Goal: Transaction & Acquisition: Purchase product/service

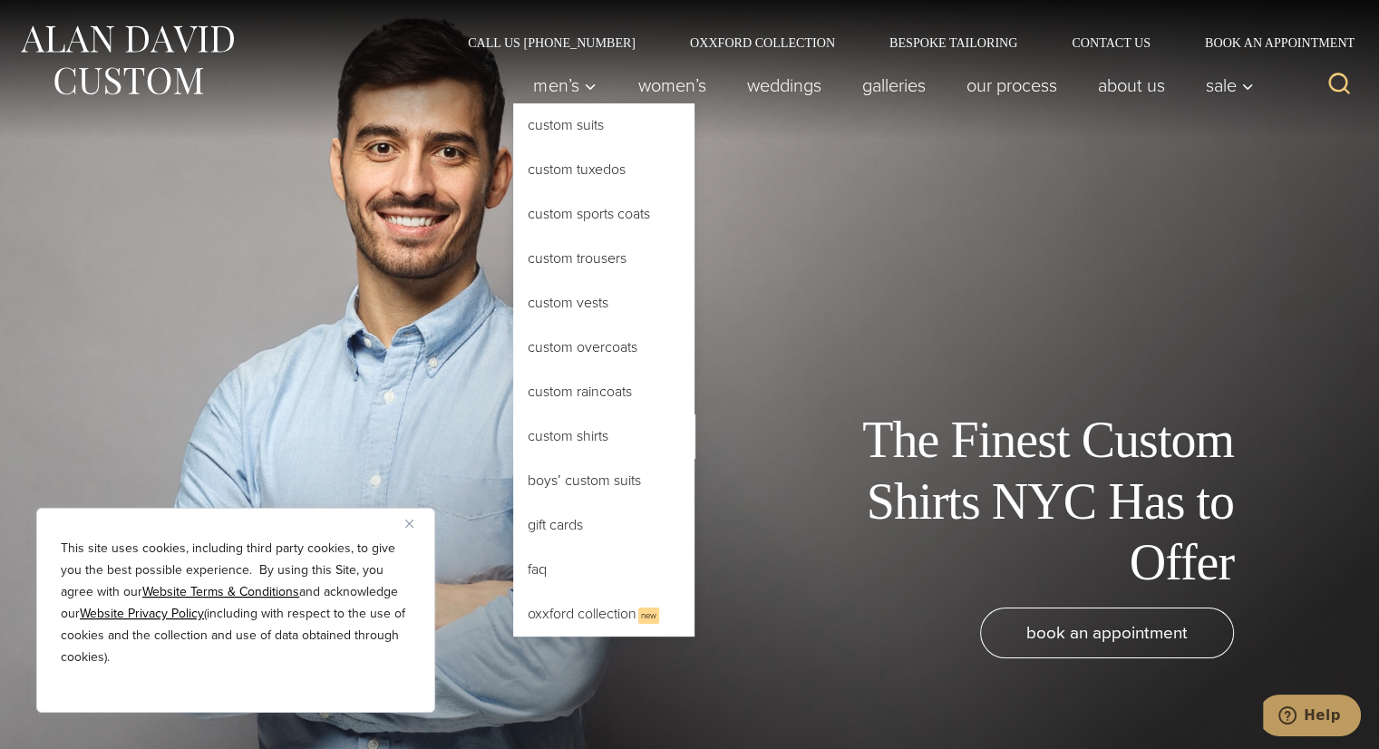
click at [578, 429] on link "Custom Shirts" at bounding box center [603, 436] width 181 height 44
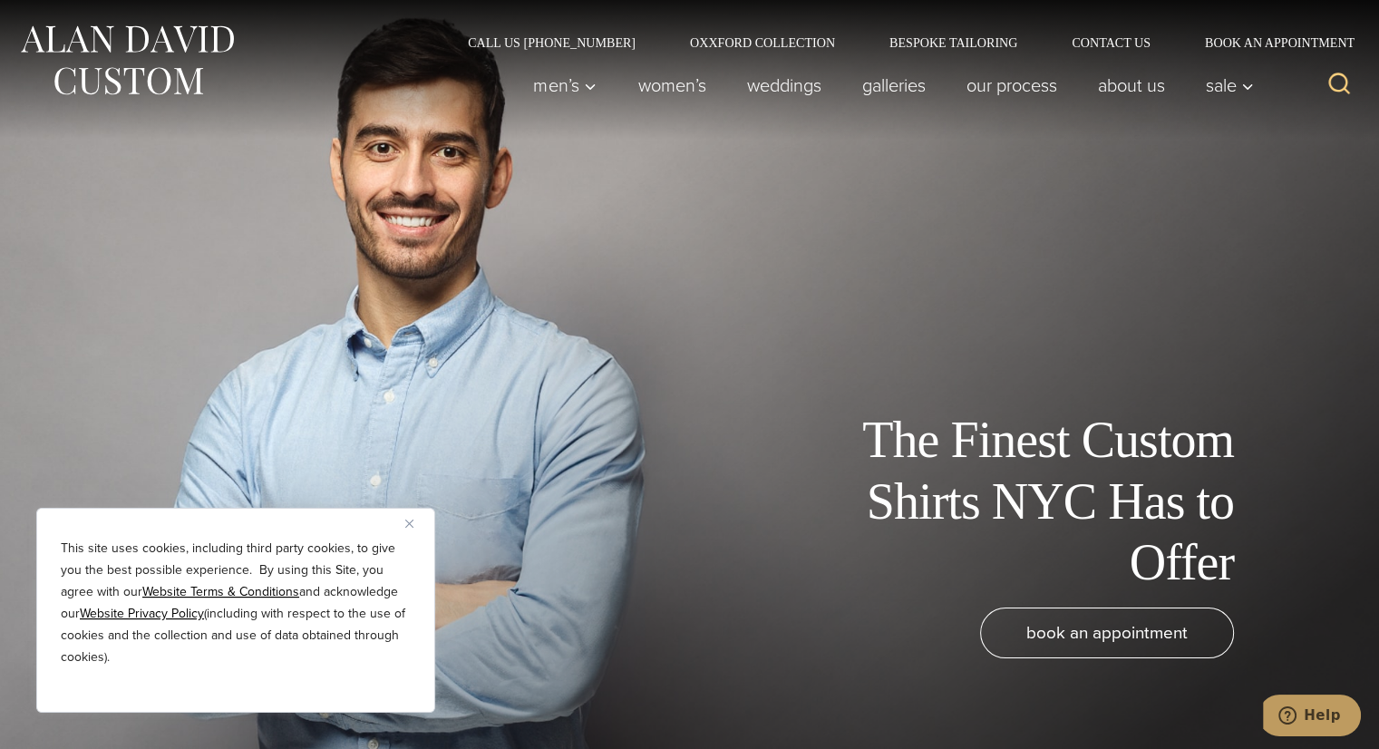
click at [413, 520] on button "Close" at bounding box center [416, 523] width 22 height 22
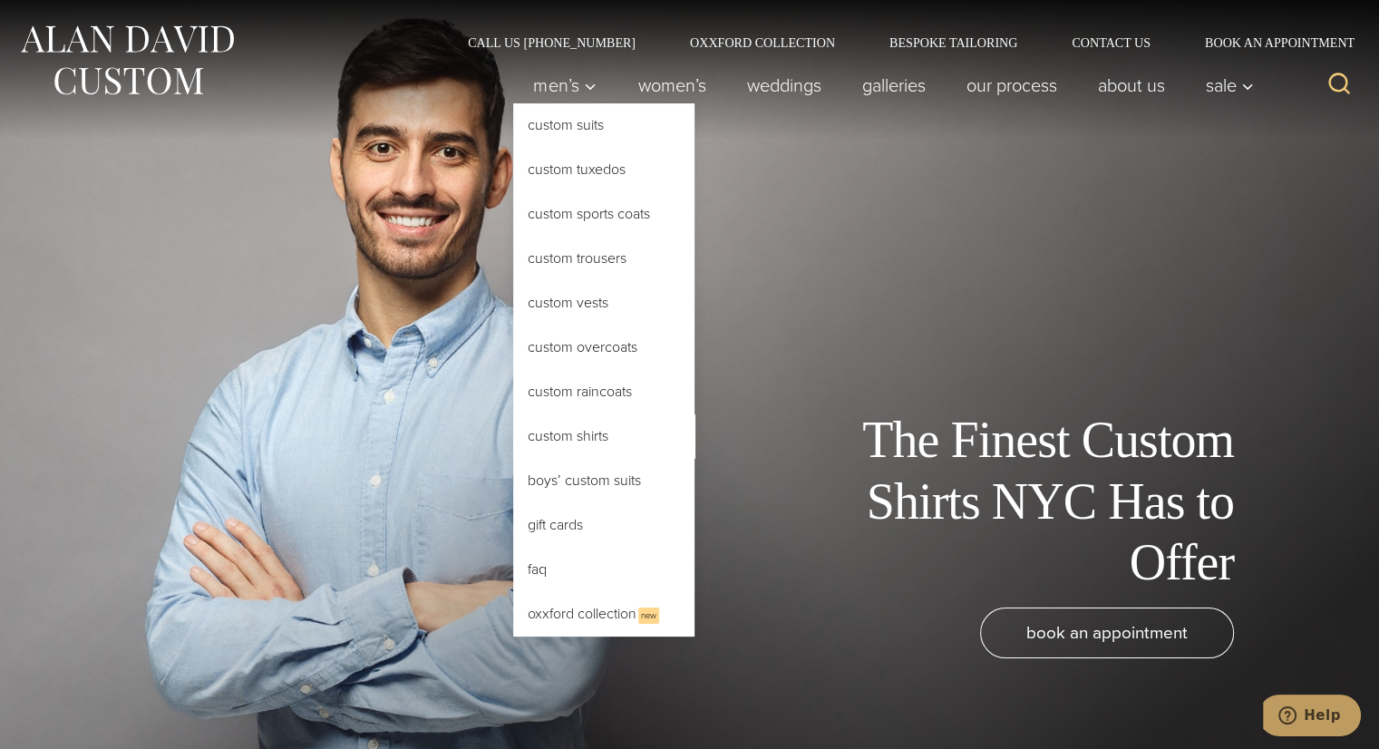
click at [547, 435] on link "Custom Shirts" at bounding box center [603, 436] width 181 height 44
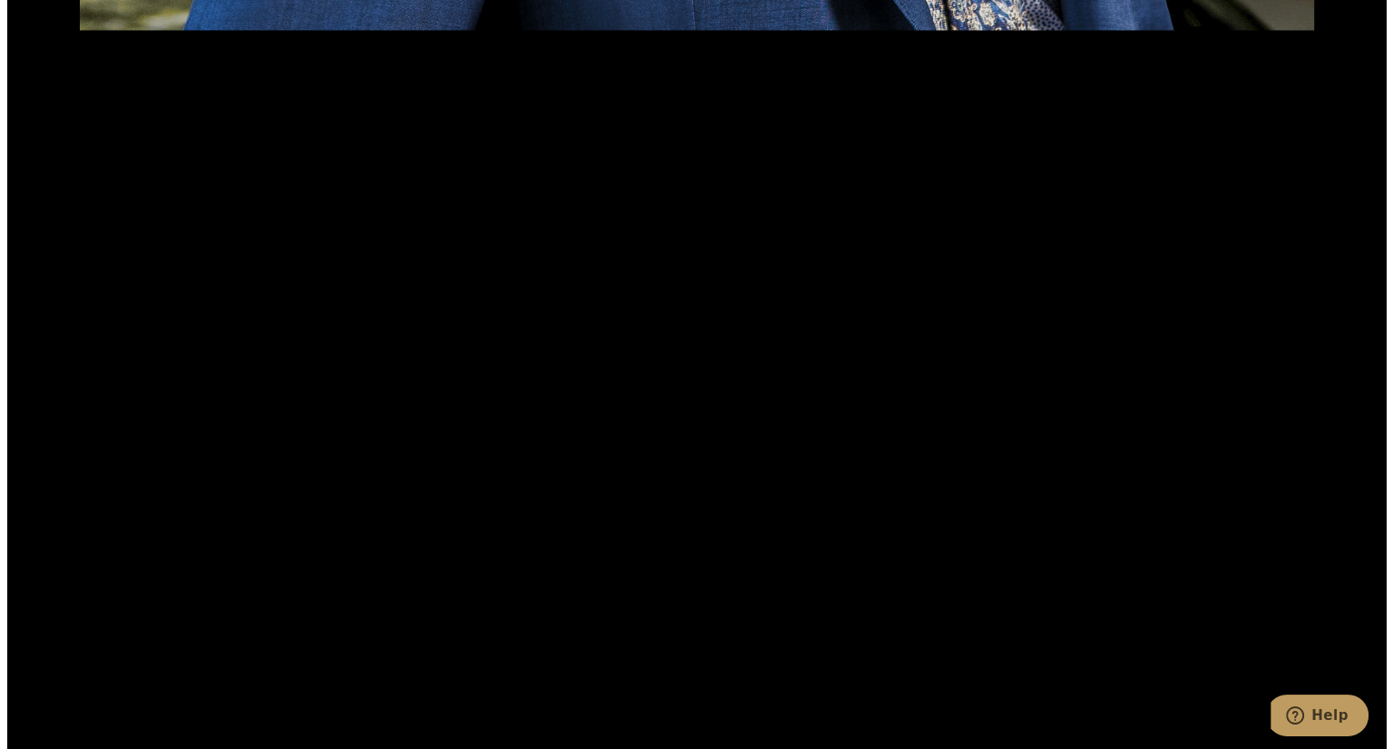
scroll to position [3190, 0]
